Goal: Information Seeking & Learning: Learn about a topic

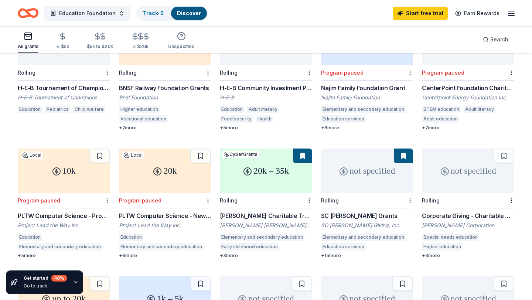
scroll to position [113, 0]
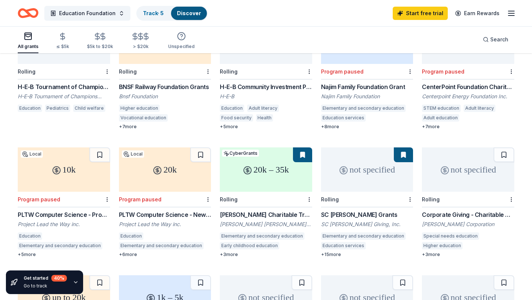
click at [258, 167] on div "20k – 35k" at bounding box center [266, 170] width 92 height 44
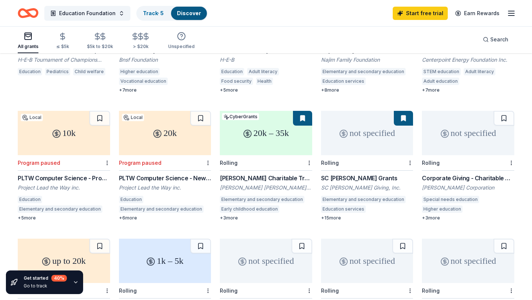
scroll to position [152, 0]
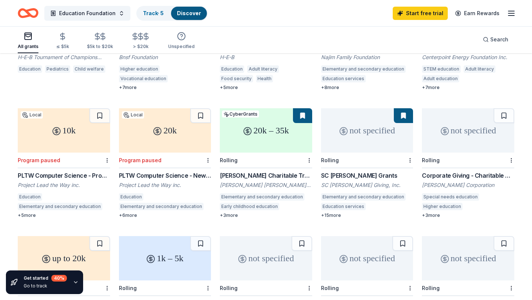
click at [359, 128] on div "not specified" at bounding box center [367, 130] width 92 height 44
click at [450, 136] on div "not specified" at bounding box center [468, 130] width 92 height 44
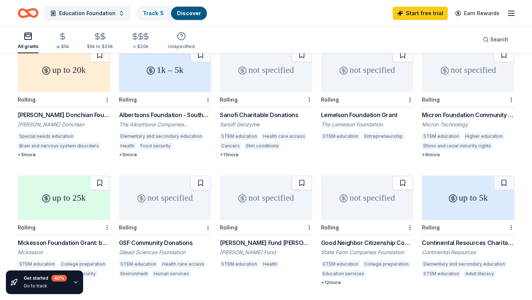
scroll to position [342, 0]
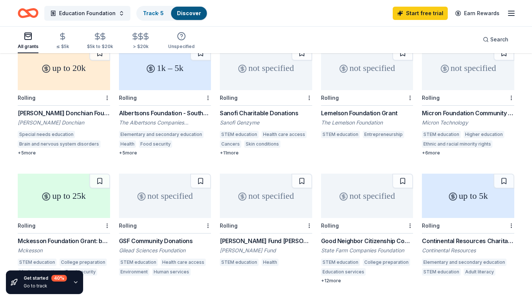
click at [57, 189] on div "up to 25k" at bounding box center [64, 196] width 92 height 44
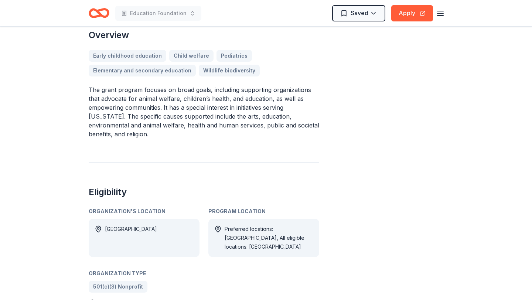
scroll to position [218, 0]
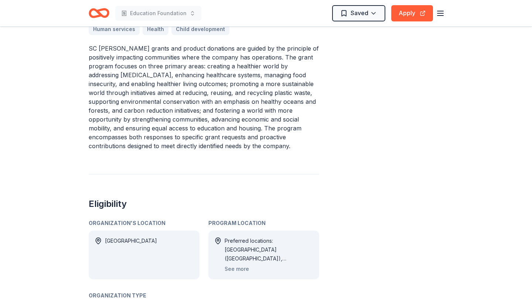
scroll to position [320, 0]
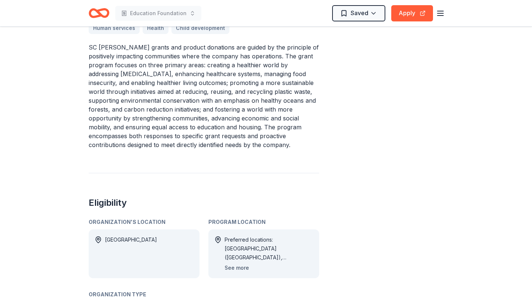
click at [239, 268] on button "See more" at bounding box center [237, 268] width 24 height 9
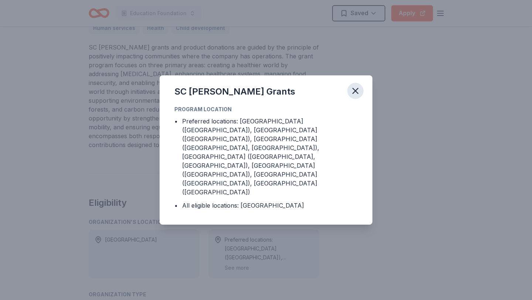
click at [357, 96] on icon "button" at bounding box center [355, 91] width 10 height 10
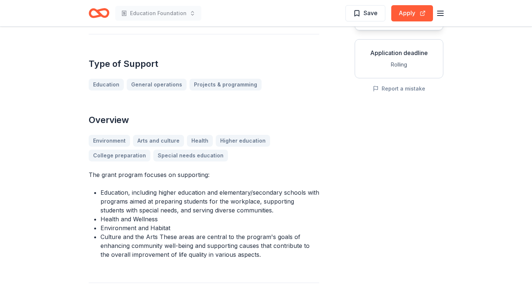
scroll to position [74, 0]
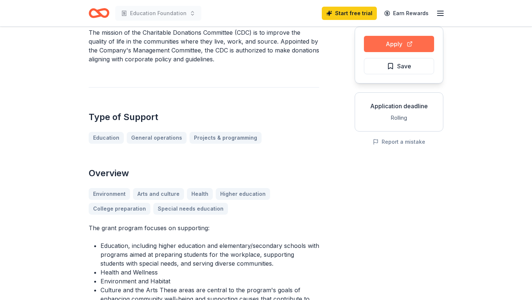
click at [399, 44] on button "Apply" at bounding box center [399, 44] width 70 height 16
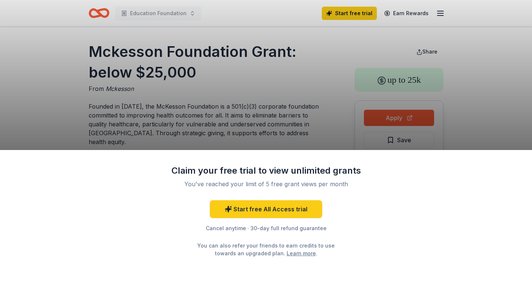
click at [171, 127] on div "Claim your free trial to view unlimited grants You've reached your limit of 5 f…" at bounding box center [266, 150] width 532 height 300
